Goal: Information Seeking & Learning: Learn about a topic

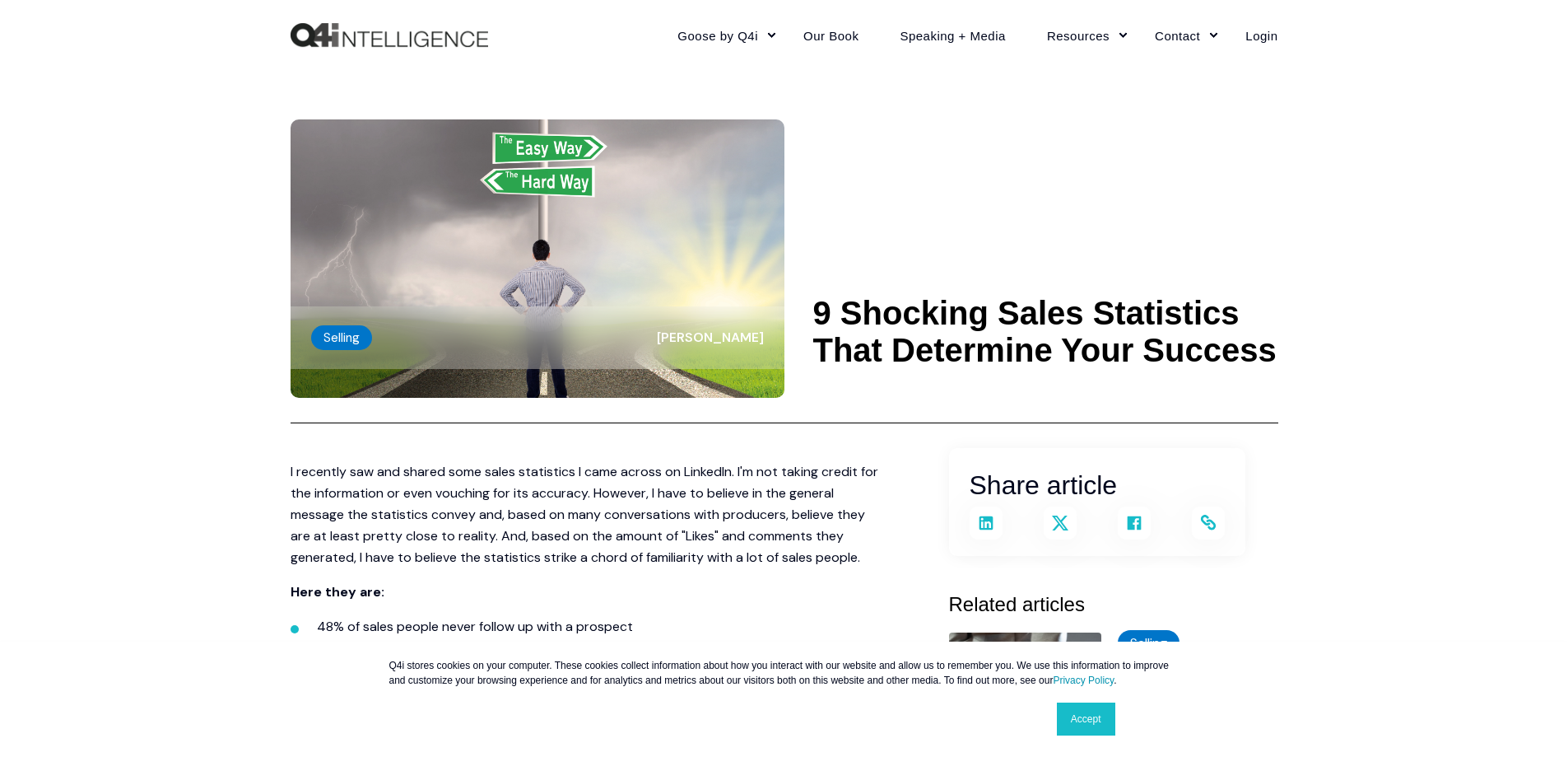
click at [1099, 718] on link "Accept" at bounding box center [1085, 719] width 58 height 33
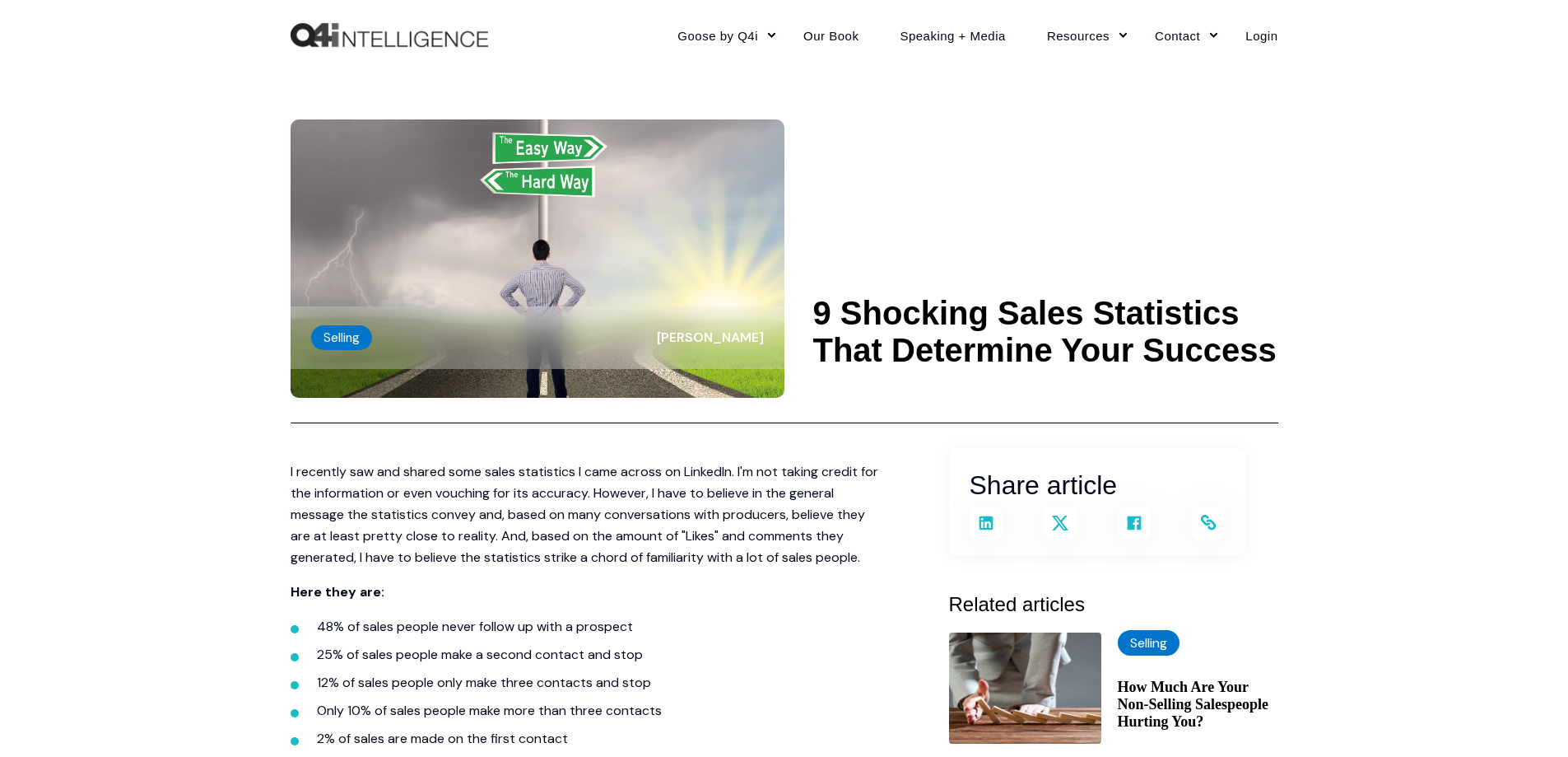
click at [1210, 521] on icon "Copy and share the link" at bounding box center [1208, 522] width 14 height 14
